Goal: Task Accomplishment & Management: Use online tool/utility

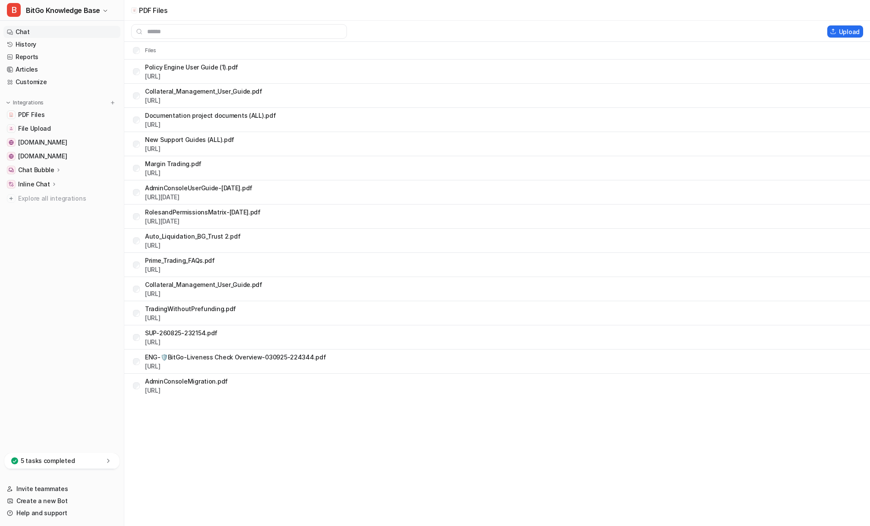
click at [25, 33] on link "Chat" at bounding box center [61, 32] width 117 height 12
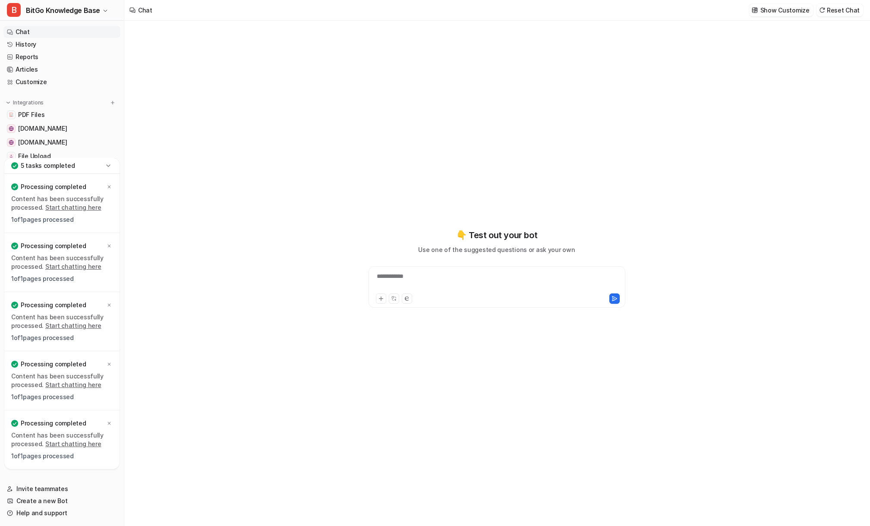
click at [138, 32] on div "**********" at bounding box center [496, 273] width 745 height 505
click at [137, 29] on div "**********" at bounding box center [496, 273] width 745 height 505
click at [107, 165] on icon at bounding box center [108, 165] width 4 height 2
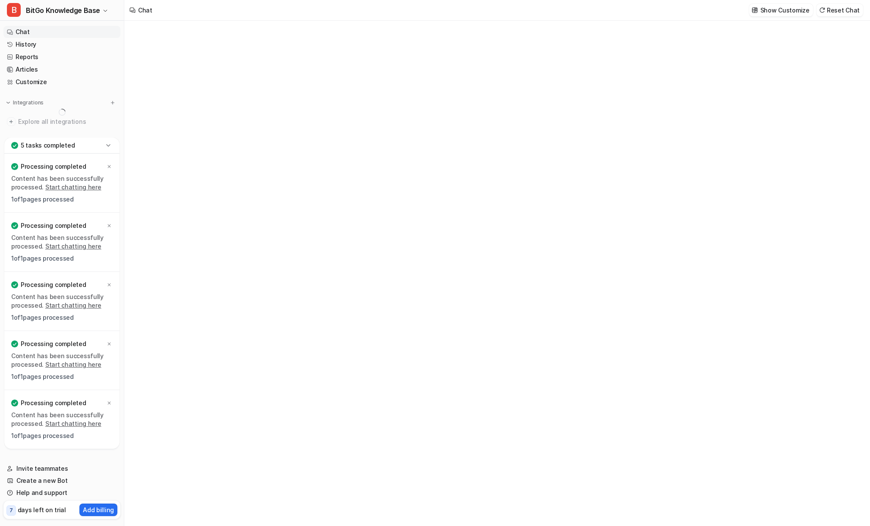
type textarea "**********"
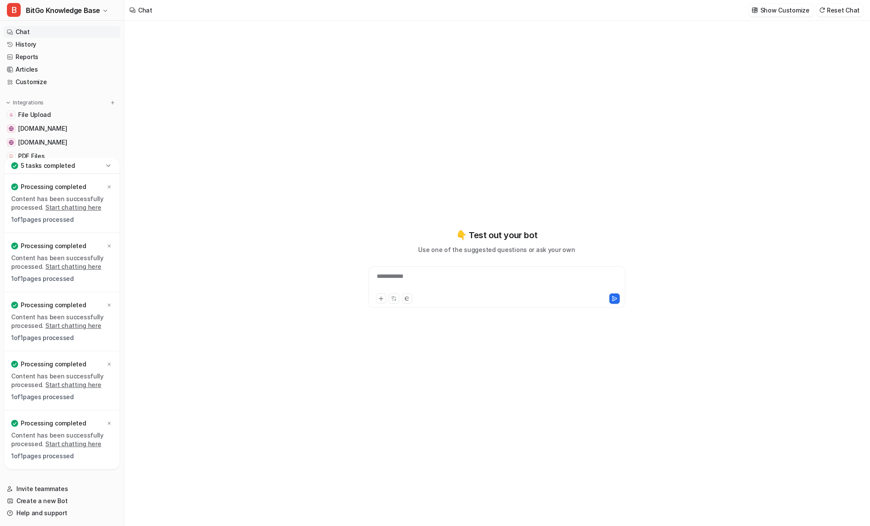
click at [108, 164] on icon at bounding box center [108, 165] width 9 height 9
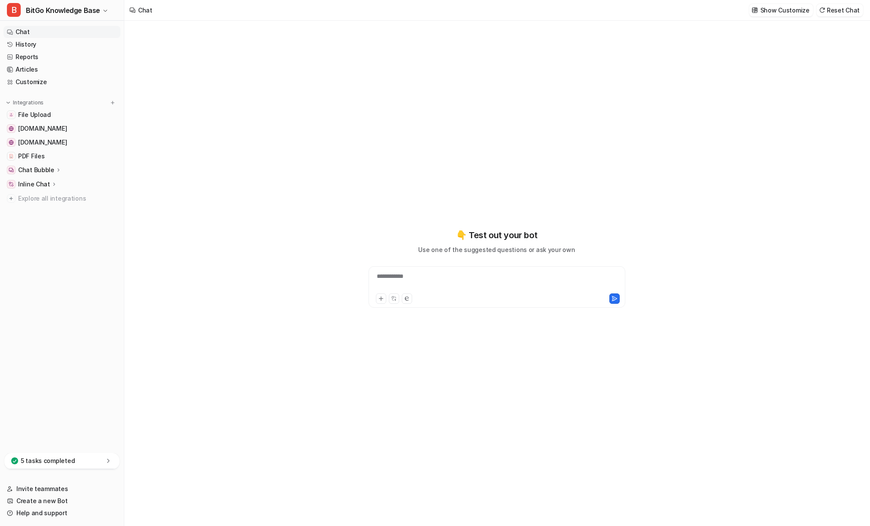
click at [63, 268] on nav "Chat History Reports Articles Customize Integrations File Upload [DOMAIN_NAME] …" at bounding box center [62, 237] width 124 height 431
click at [41, 43] on link "History" at bounding box center [61, 44] width 117 height 12
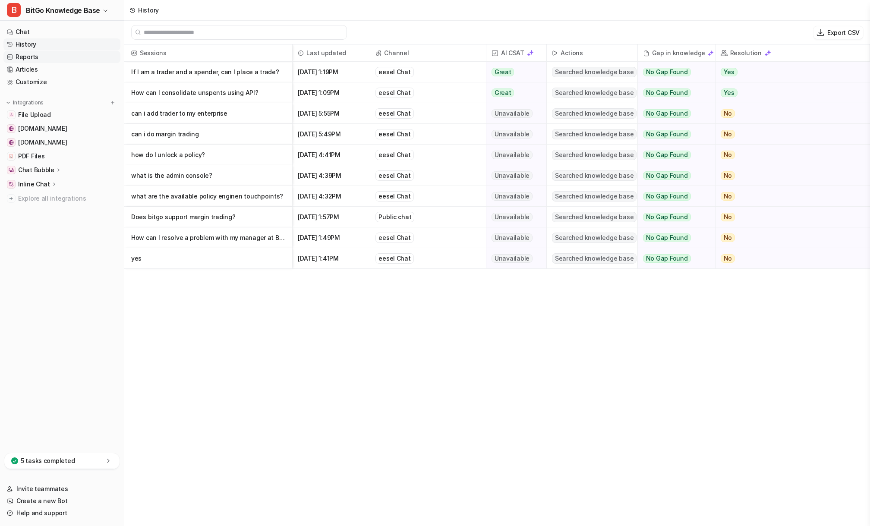
click at [58, 57] on link "Reports" at bounding box center [61, 57] width 117 height 12
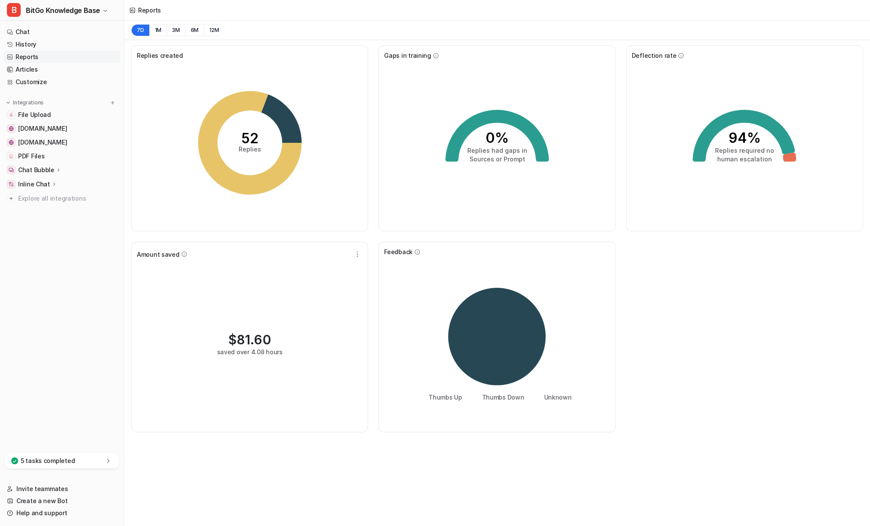
click at [60, 268] on nav "Chat History Reports Articles Customize Integrations File Upload developers.bit…" at bounding box center [62, 237] width 124 height 431
click at [57, 70] on link "Articles" at bounding box center [61, 69] width 117 height 12
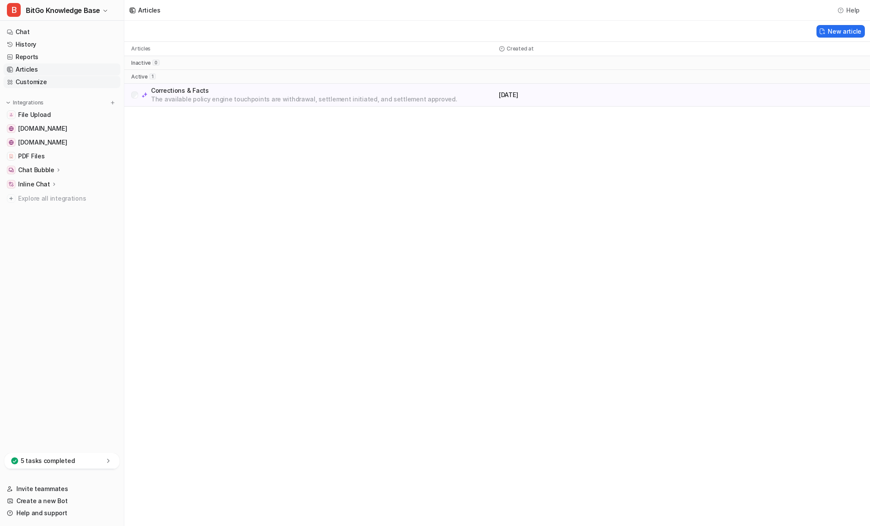
click at [54, 82] on link "Customize" at bounding box center [61, 82] width 117 height 12
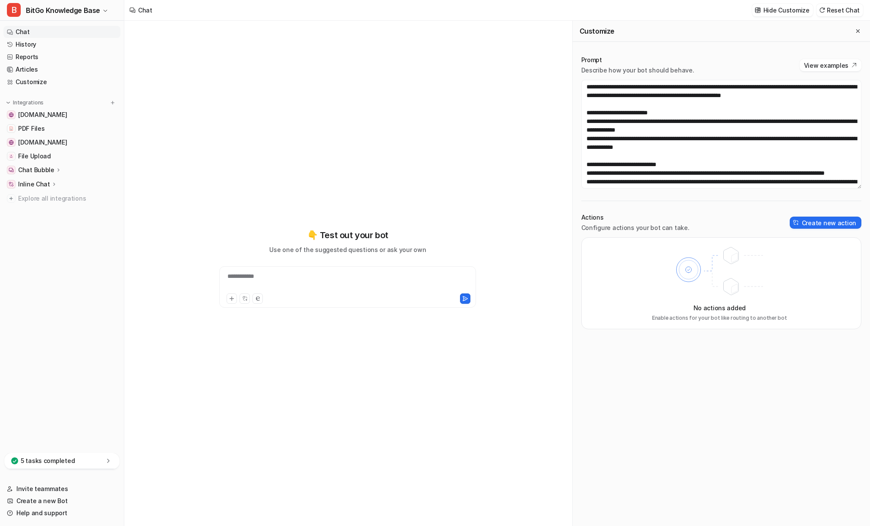
click at [665, 58] on p "Prompt" at bounding box center [637, 60] width 113 height 9
click at [618, 217] on p "Actions" at bounding box center [635, 217] width 108 height 9
click at [658, 121] on textarea at bounding box center [721, 134] width 280 height 109
click at [646, 41] on div "Customize" at bounding box center [721, 31] width 297 height 21
click at [669, 55] on div "Prompt Describe how your bot should behave. View examples Actions Configure act…" at bounding box center [721, 192] width 297 height 291
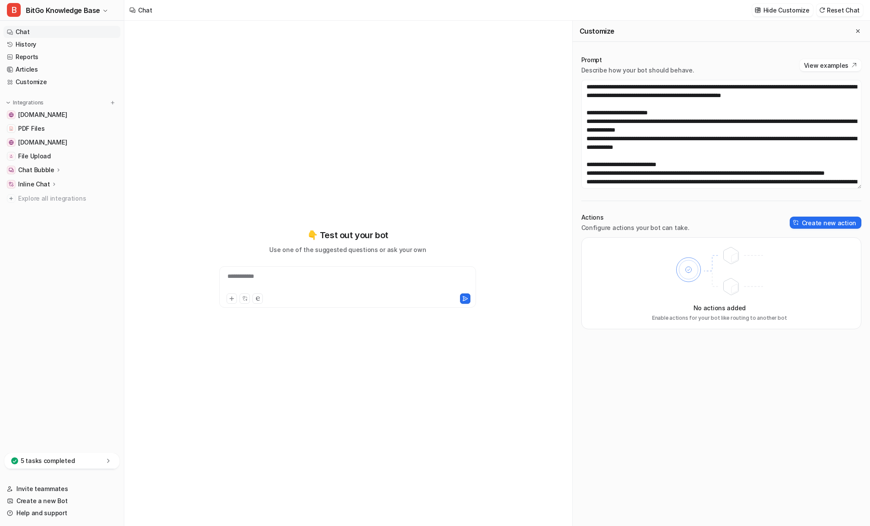
click at [672, 58] on p "Prompt" at bounding box center [637, 60] width 113 height 9
